Goal: Task Accomplishment & Management: Manage account settings

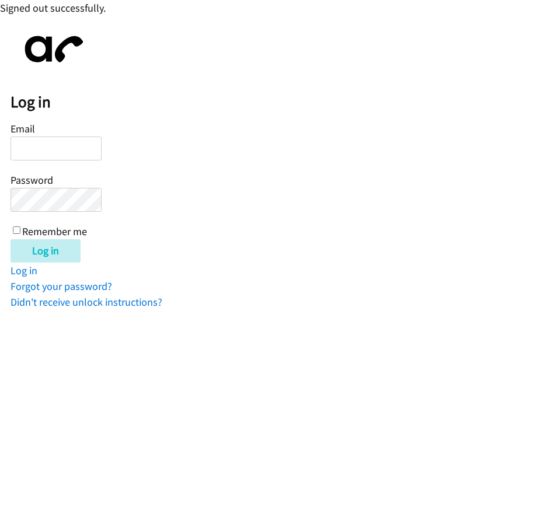
drag, startPoint x: 89, startPoint y: 386, endPoint x: 63, endPoint y: 347, distance: 47.1
click at [85, 310] on html "Signed out successfully. Log in Email Password Remember me Log in Log in Forgot…" at bounding box center [278, 155] width 556 height 310
click at [124, 310] on html "Signed out successfully. Log in Email Password Remember me Log in Log in Forgot…" at bounding box center [278, 155] width 556 height 310
click at [42, 148] on input "Email" at bounding box center [56, 149] width 91 height 24
drag, startPoint x: 246, startPoint y: 391, endPoint x: 248, endPoint y: 385, distance: 6.3
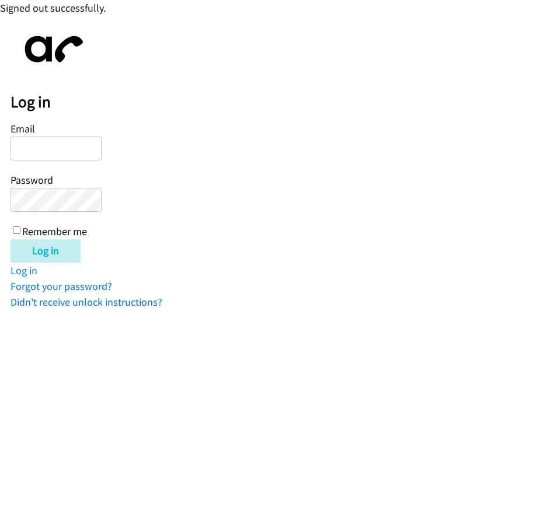
click at [248, 310] on html "Signed out successfully. Log in Email Password Remember me Log in Log in Forgot…" at bounding box center [278, 155] width 556 height 310
click at [53, 150] on input "Email" at bounding box center [56, 149] width 91 height 24
type input "[EMAIL_ADDRESS][DOMAIN_NAME]"
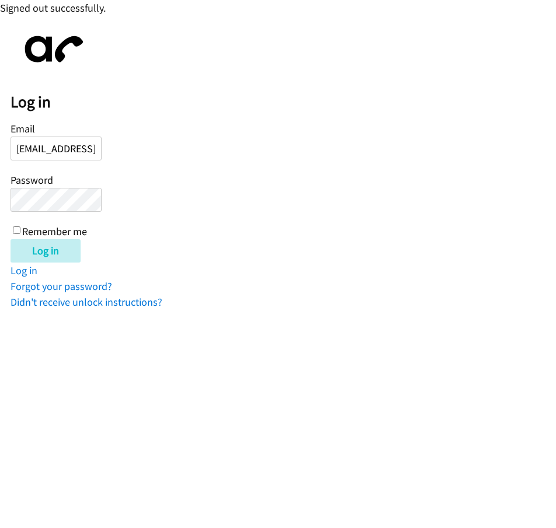
click at [11, 239] on input "Log in" at bounding box center [46, 250] width 70 height 23
type input "[EMAIL_ADDRESS][DOMAIN_NAME]"
click at [58, 250] on input "Log in" at bounding box center [46, 250] width 70 height 23
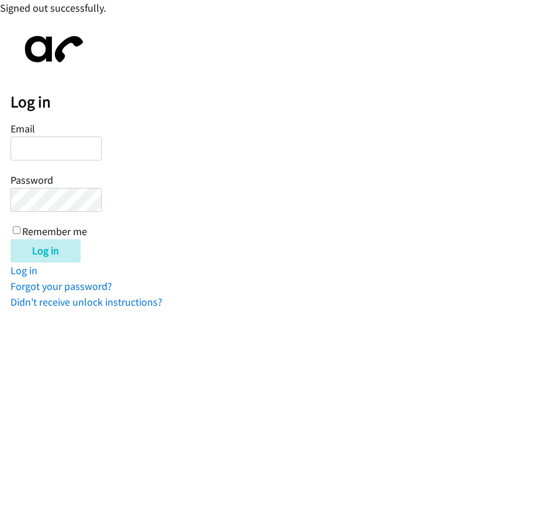
click at [65, 145] on input "Email" at bounding box center [56, 149] width 91 height 24
type input "[EMAIL_ADDRESS][DOMAIN_NAME]"
click at [58, 252] on input "Log in" at bounding box center [46, 250] width 70 height 23
